Goal: Task Accomplishment & Management: Use online tool/utility

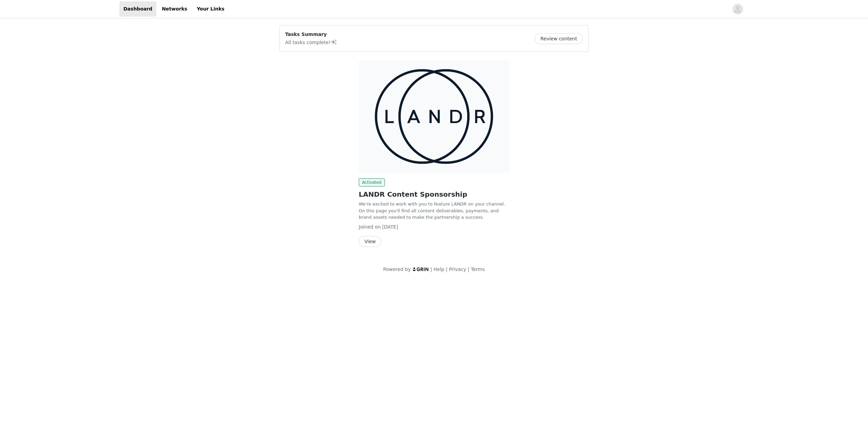
click at [430, 153] on img at bounding box center [434, 116] width 151 height 113
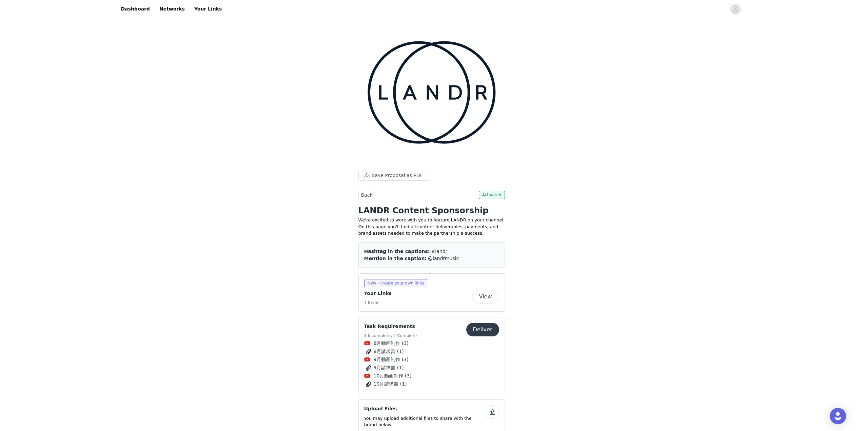
click at [486, 323] on button "Deliver" at bounding box center [482, 330] width 33 height 14
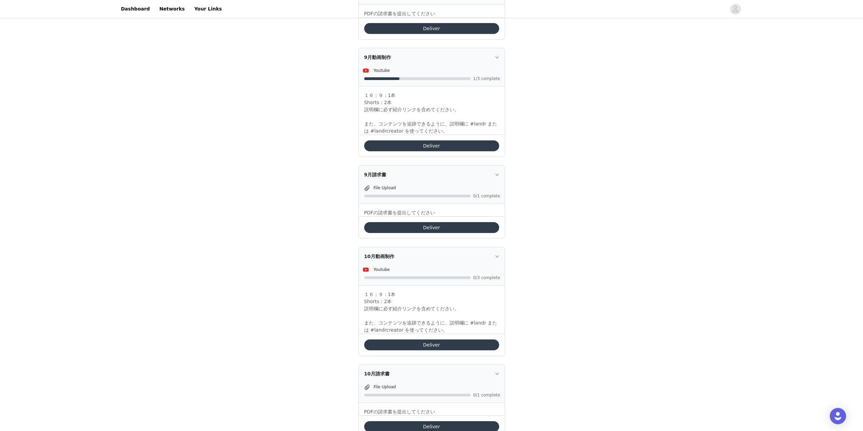
scroll to position [268, 0]
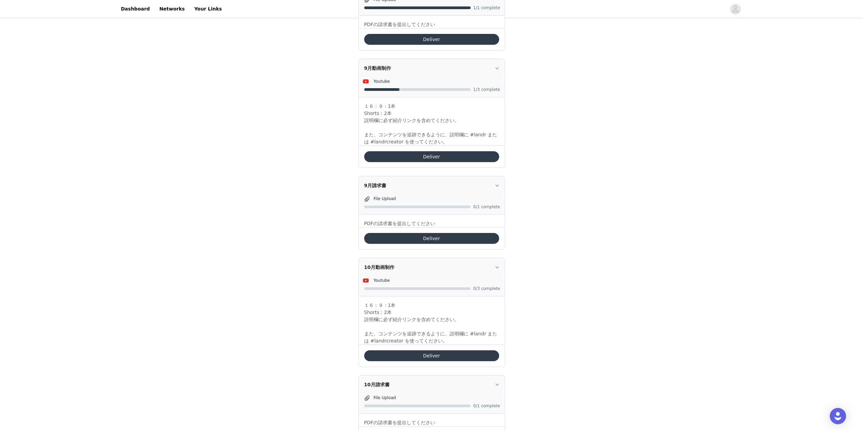
click at [435, 158] on button "Deliver" at bounding box center [431, 156] width 135 height 11
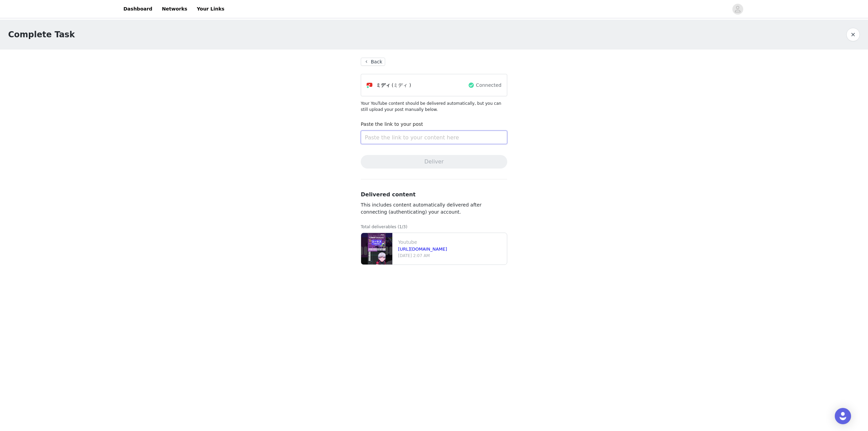
click at [424, 138] on input "text" at bounding box center [434, 138] width 146 height 14
paste input "https://www.youtube.com/shorts/mnjvnXo8t5s"
click at [434, 158] on button "Deliver" at bounding box center [434, 162] width 146 height 14
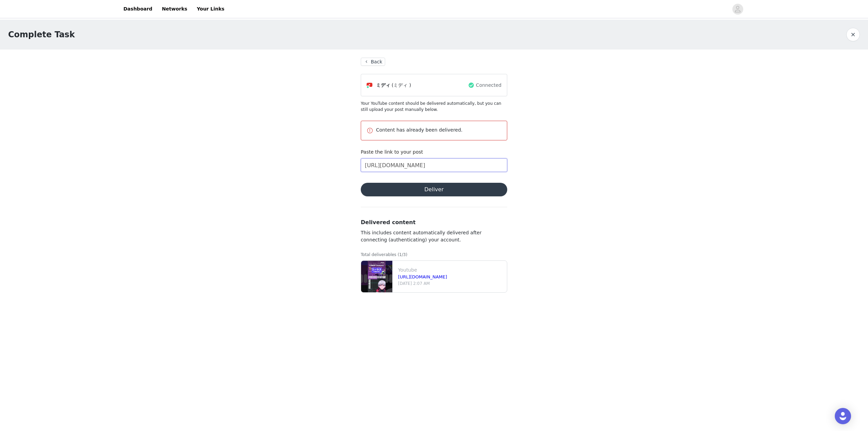
drag, startPoint x: 496, startPoint y: 166, endPoint x: 485, endPoint y: 164, distance: 11.0
click at [489, 166] on input "https://www.youtube.com/shorts/mnjvnXo8t5s" at bounding box center [434, 165] width 146 height 14
drag, startPoint x: 495, startPoint y: 168, endPoint x: 310, endPoint y: 157, distance: 185.1
click at [283, 148] on div "Complete Task Back ミディ (ミディ ) Connected Your YouTube content should be delivere…" at bounding box center [434, 163] width 868 height 286
paste input "HGMbXFUpmE"
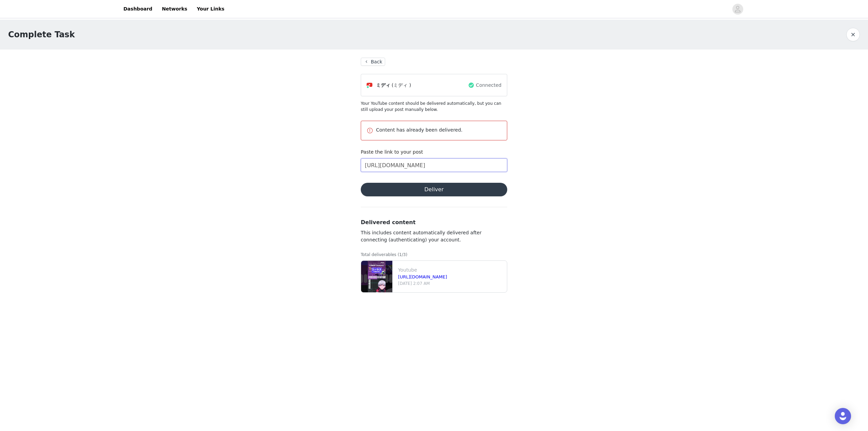
type input "https://www.youtube.com/shorts/mHGMbXFUpmE"
click at [435, 187] on button "Deliver" at bounding box center [434, 190] width 146 height 14
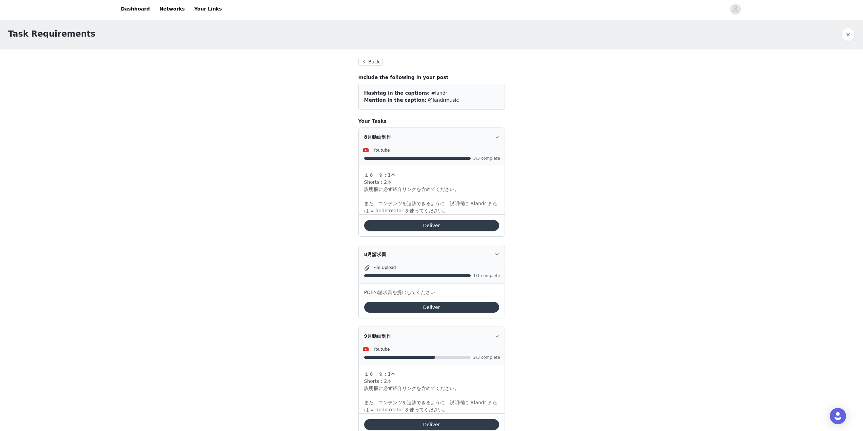
click at [461, 228] on button "Deliver" at bounding box center [431, 225] width 135 height 11
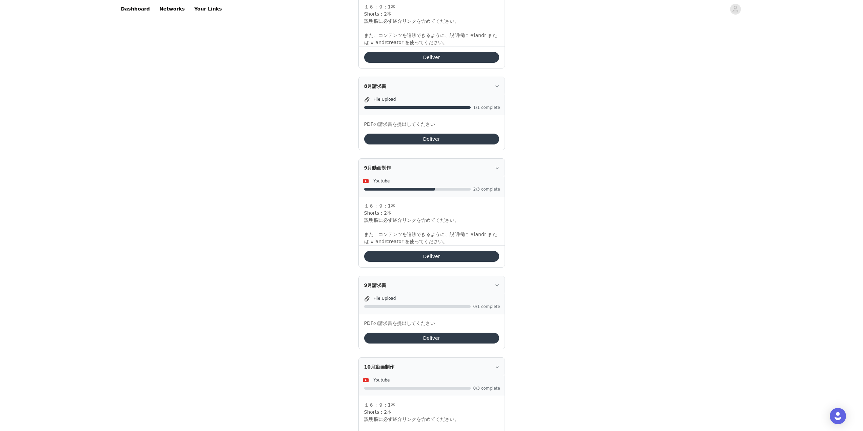
scroll to position [170, 0]
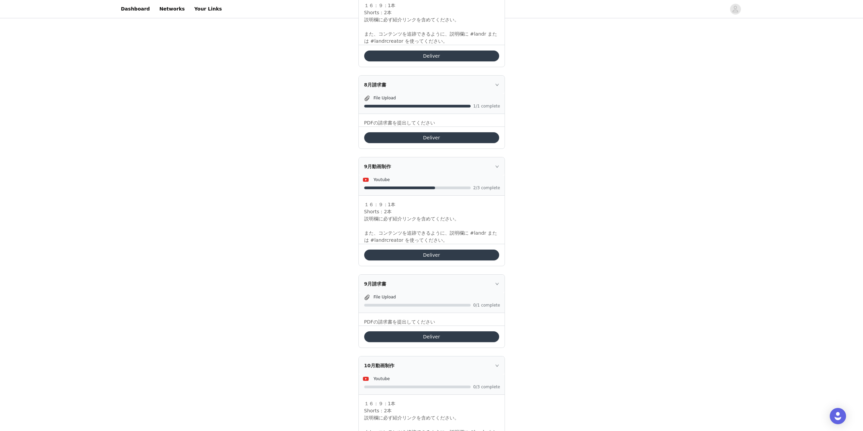
click at [446, 251] on button "Deliver" at bounding box center [431, 255] width 135 height 11
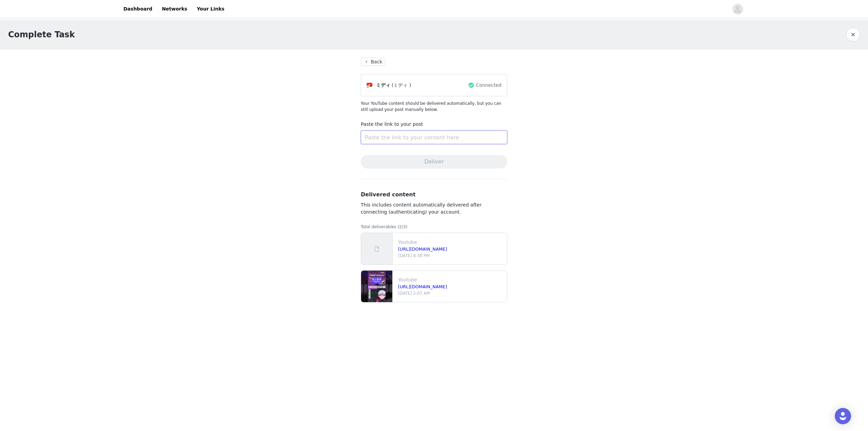
click at [425, 137] on input "text" at bounding box center [434, 138] width 146 height 14
paste input "https://www.youtube.com/watch?v=QzUdwVVuu9Q&t=57s"
type input "https://www.youtube.com/watch?v=QzUdwVVuu9Q&t=57s"
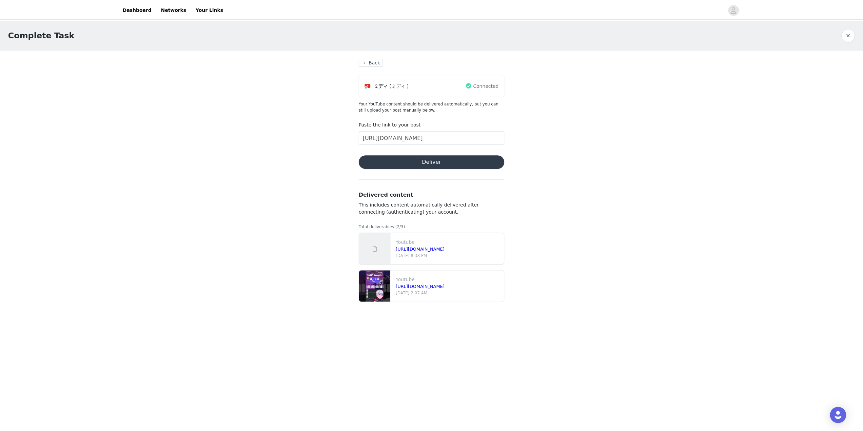
scroll to position [0, 0]
click at [441, 161] on button "Deliver" at bounding box center [434, 162] width 146 height 14
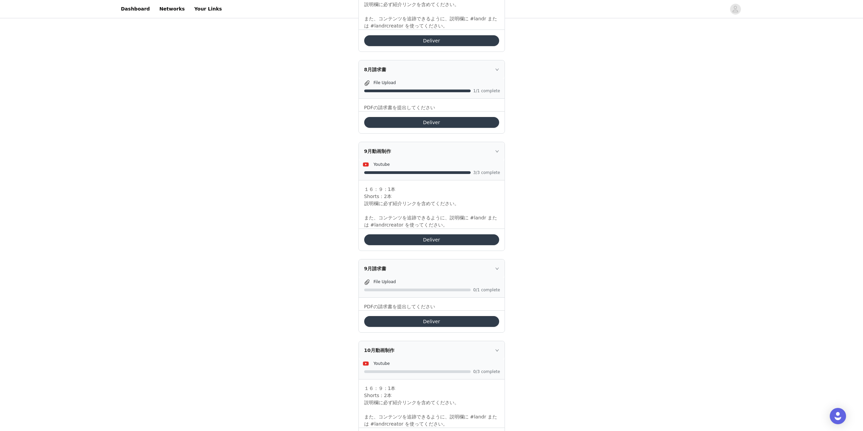
scroll to position [166, 0]
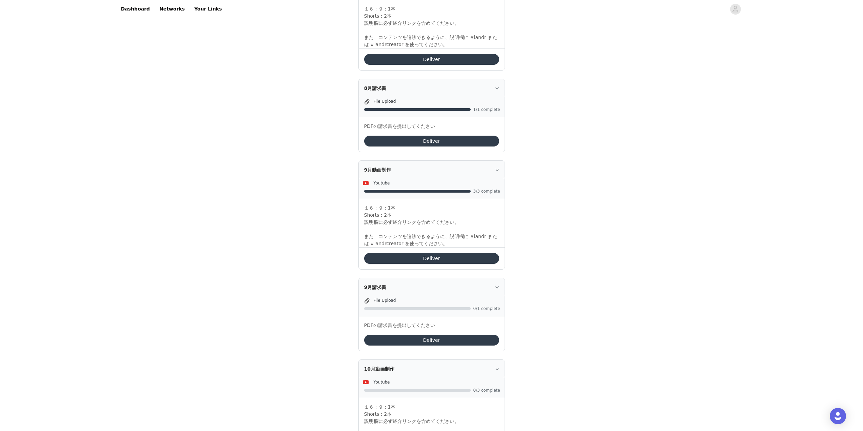
click at [411, 136] on button "Deliver" at bounding box center [431, 141] width 135 height 11
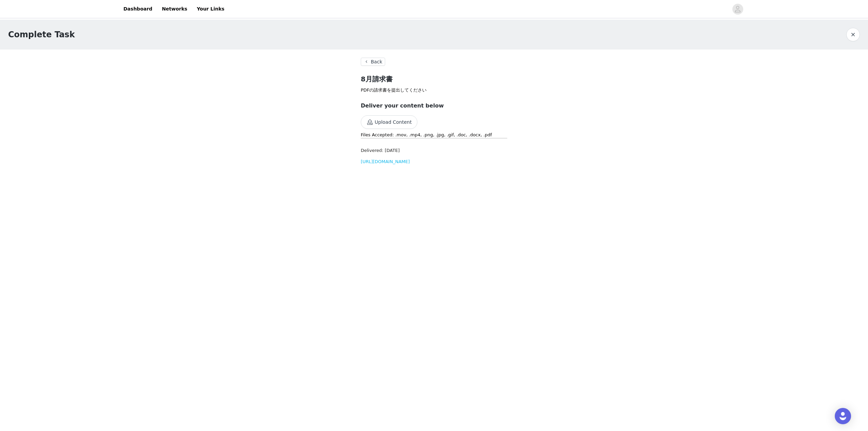
click at [387, 164] on link "https://d2ai5cwthaqejb.cloudfront.net/activations/file-uploads/custom-tasks/aup…" at bounding box center [385, 161] width 49 height 5
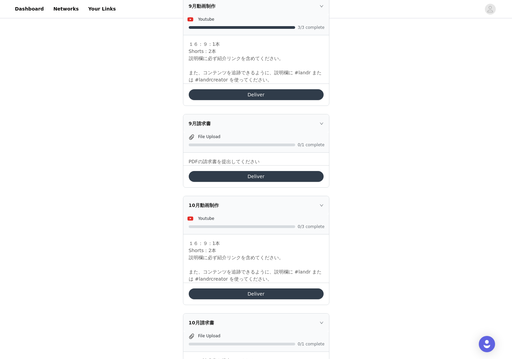
scroll to position [336, 0]
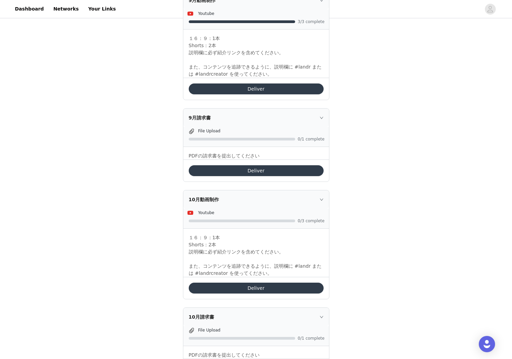
click at [253, 172] on button "Deliver" at bounding box center [256, 170] width 135 height 11
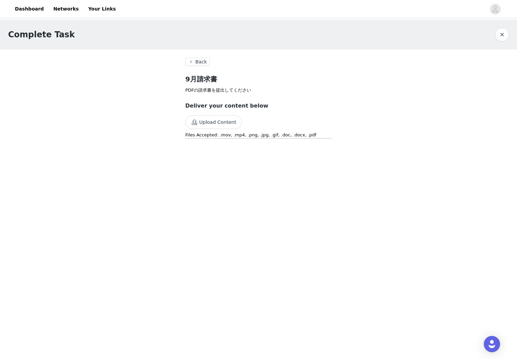
click at [215, 127] on button "Upload Content" at bounding box center [213, 122] width 57 height 14
click at [221, 164] on link "[URL][DOMAIN_NAME]" at bounding box center [209, 161] width 49 height 5
click at [31, 12] on link "Dashboard" at bounding box center [29, 8] width 37 height 15
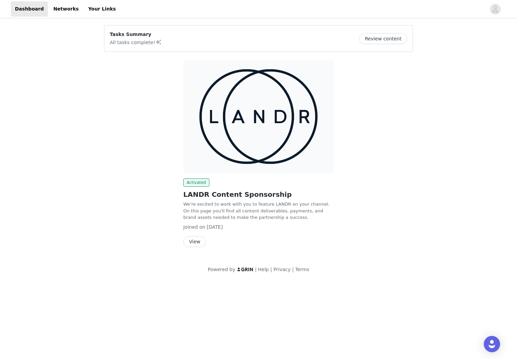
click at [263, 136] on img at bounding box center [258, 116] width 151 height 113
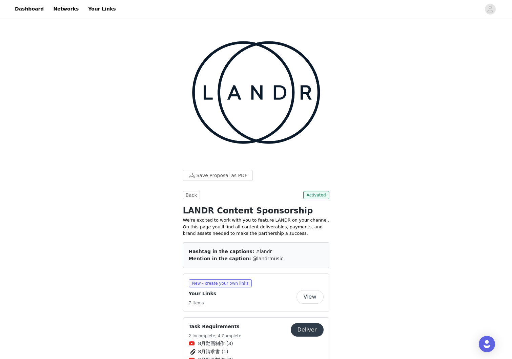
click at [306, 323] on button "Deliver" at bounding box center [307, 330] width 33 height 14
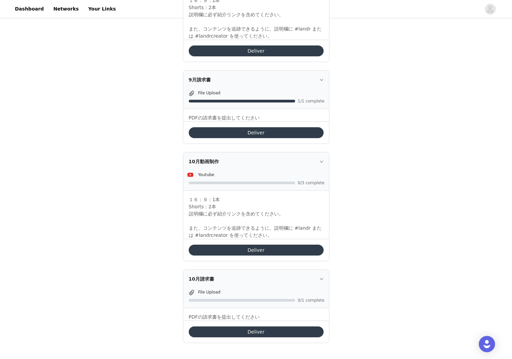
scroll to position [374, 0]
